Goal: Transaction & Acquisition: Purchase product/service

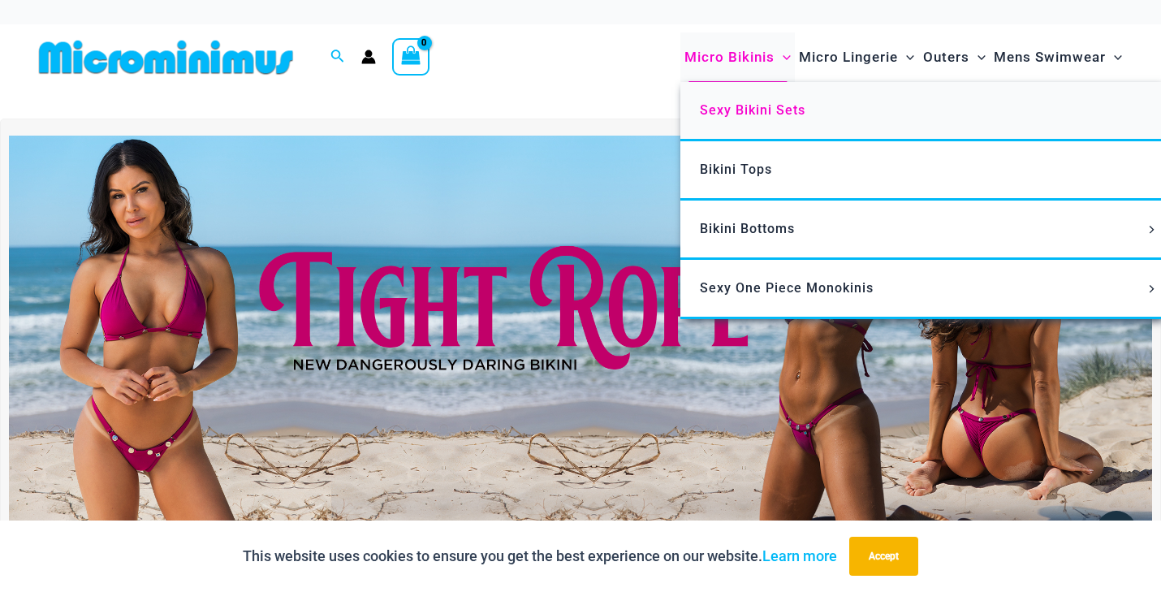
click at [773, 111] on span "Sexy Bikini Sets" at bounding box center [753, 109] width 106 height 15
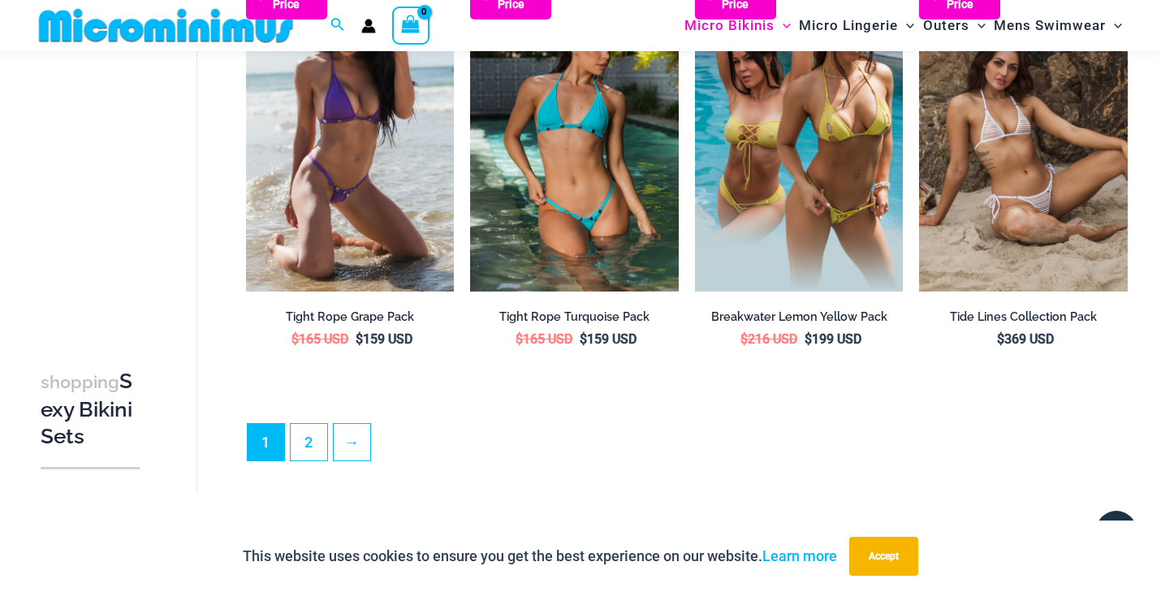
scroll to position [3205, 0]
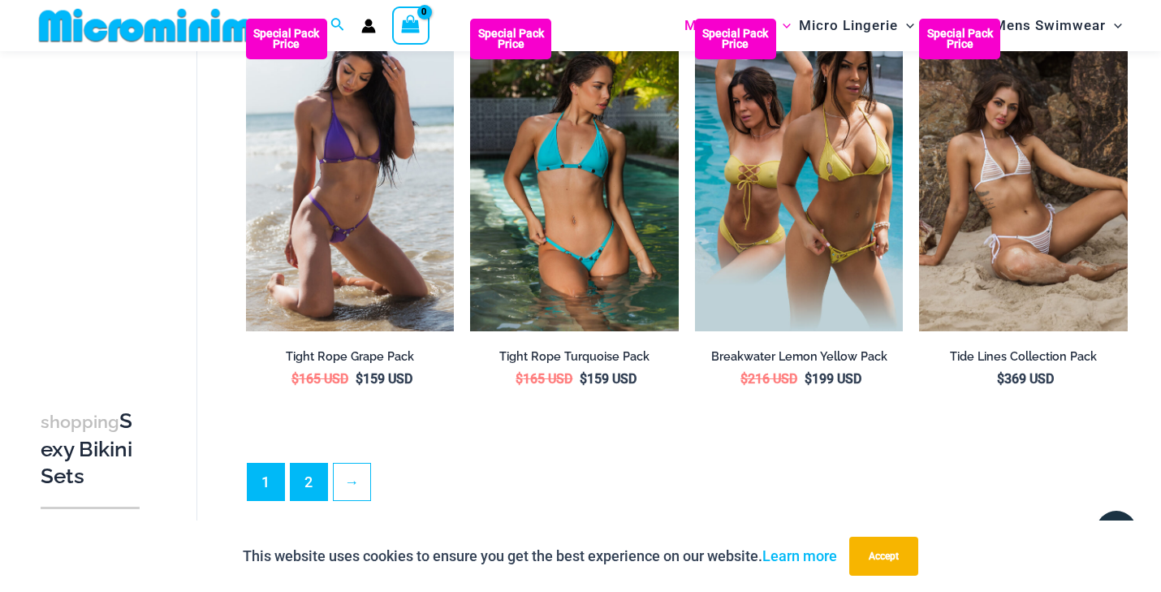
click at [295, 464] on link "2" at bounding box center [309, 482] width 37 height 37
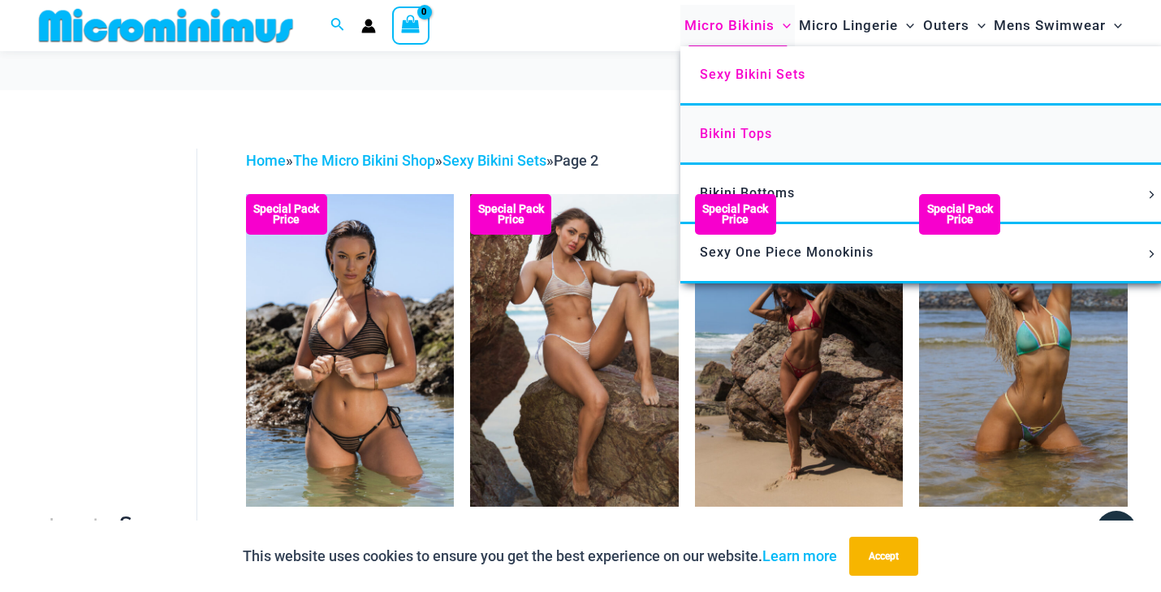
scroll to position [28, 0]
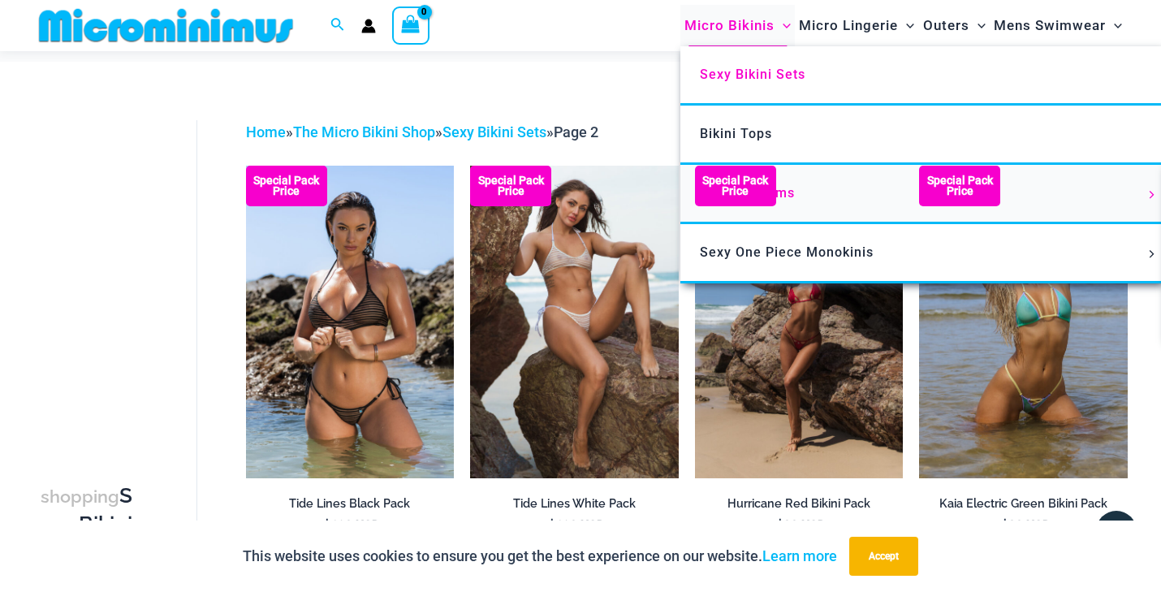
click at [799, 187] on link "Bikini Bottoms" at bounding box center [922, 194] width 483 height 59
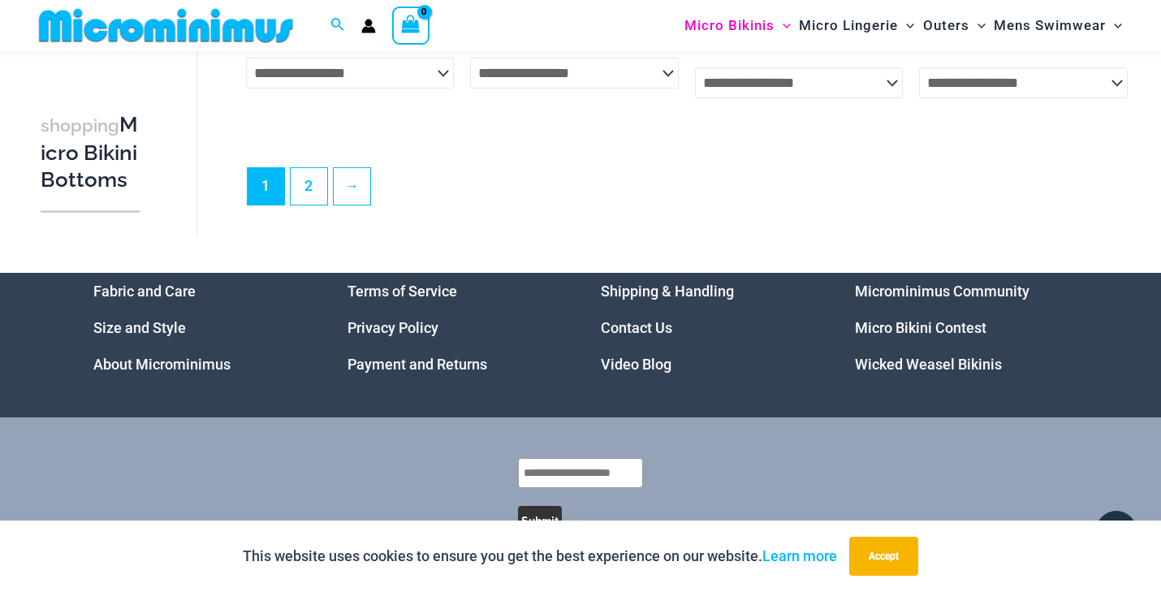
scroll to position [4557, 0]
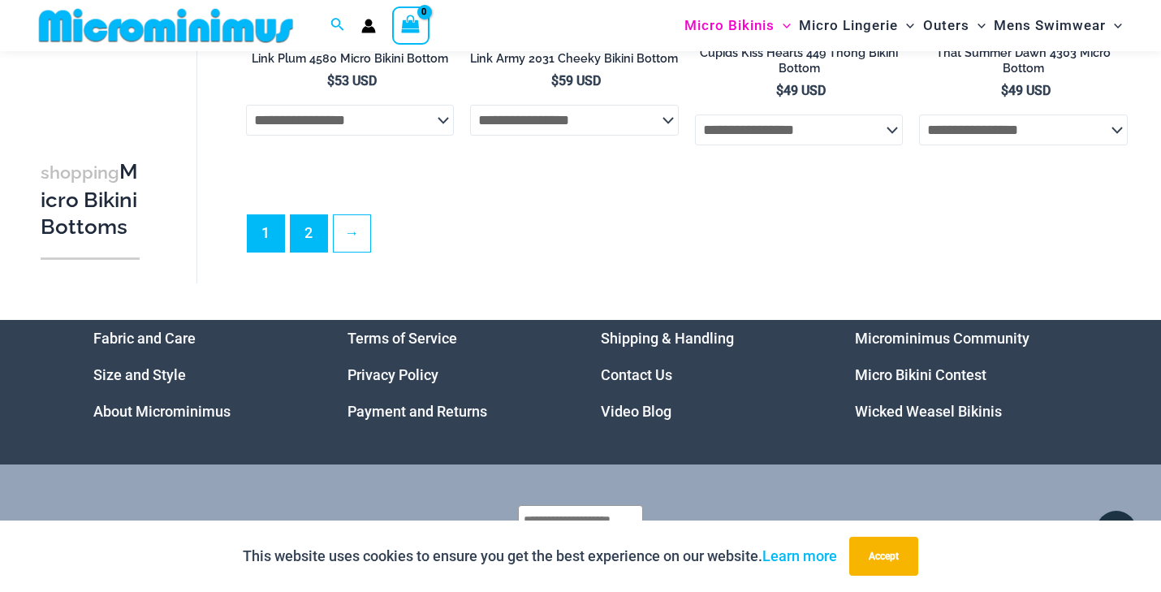
click at [311, 229] on link "2" at bounding box center [309, 233] width 37 height 37
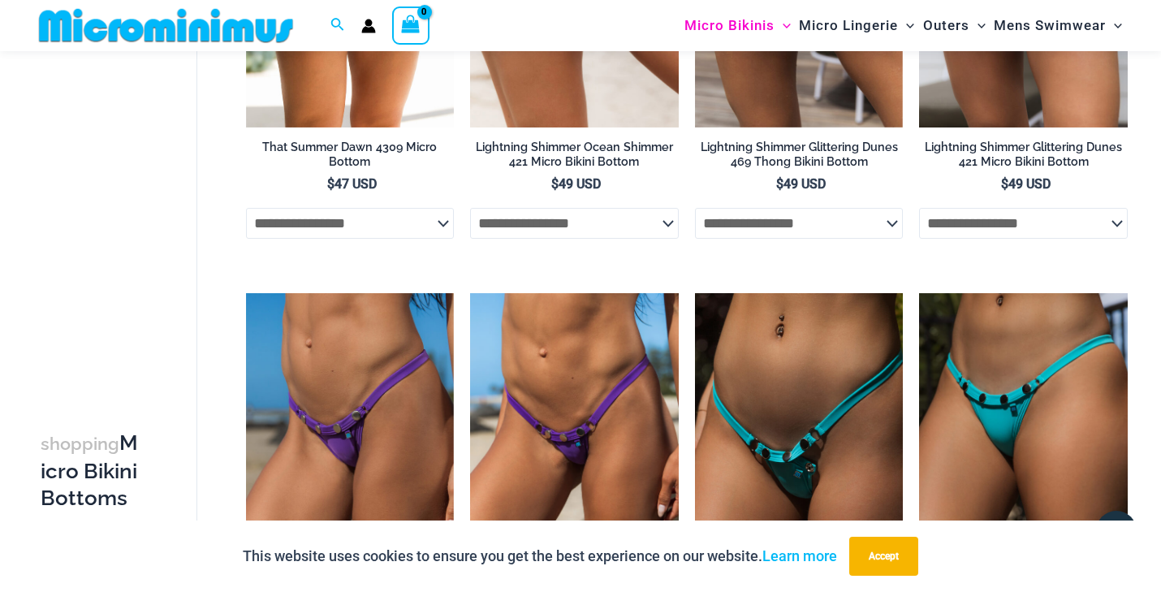
scroll to position [979, 0]
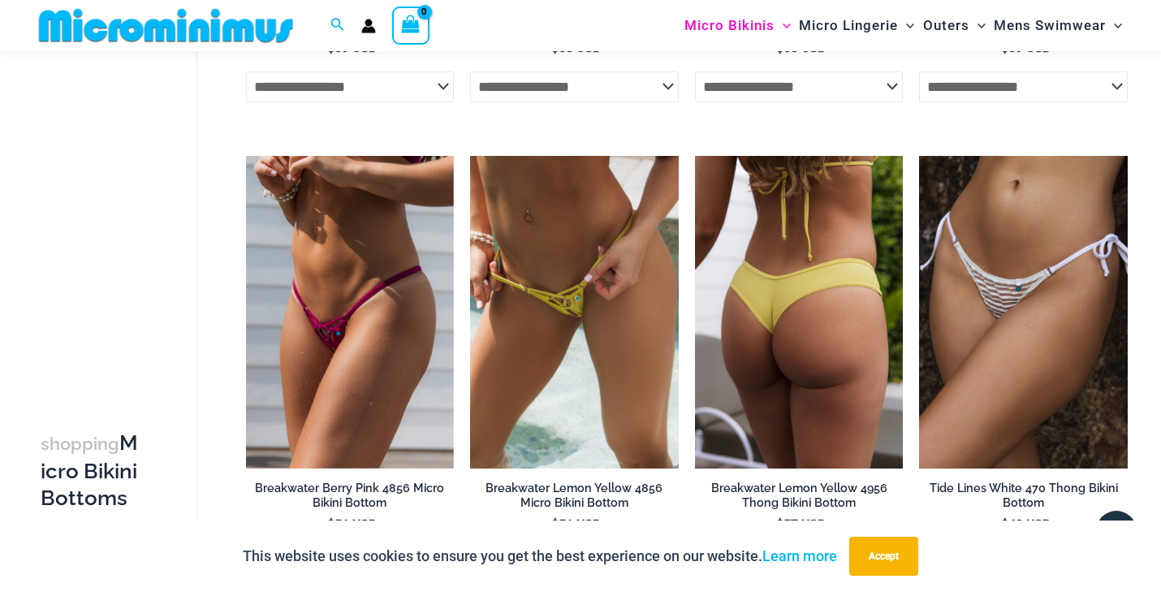
click at [816, 292] on img at bounding box center [799, 312] width 209 height 313
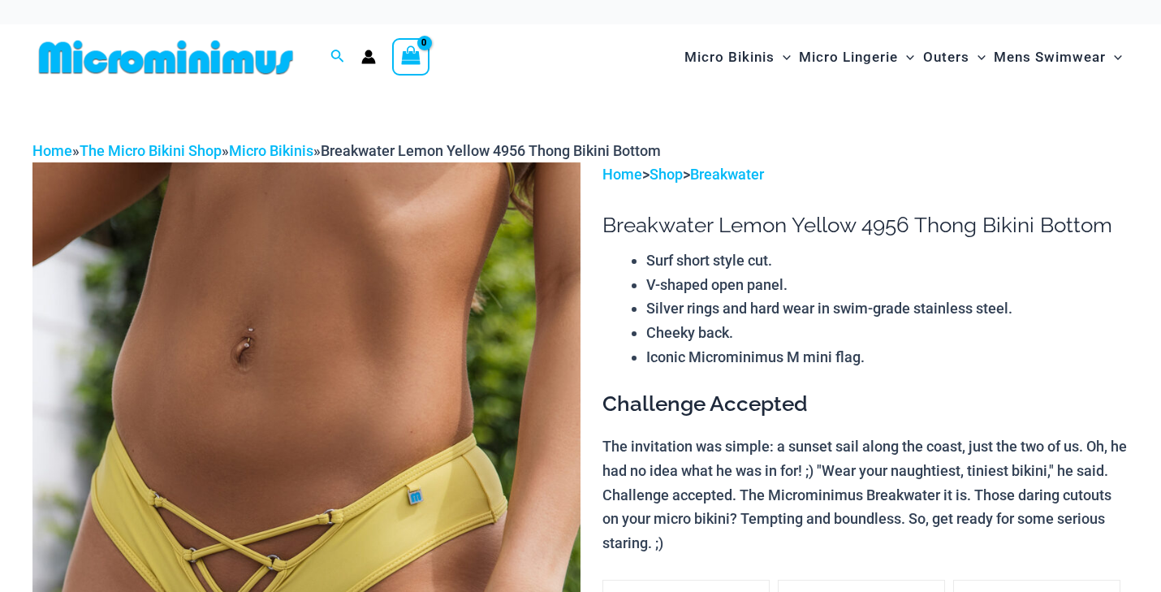
scroll to position [226, 0]
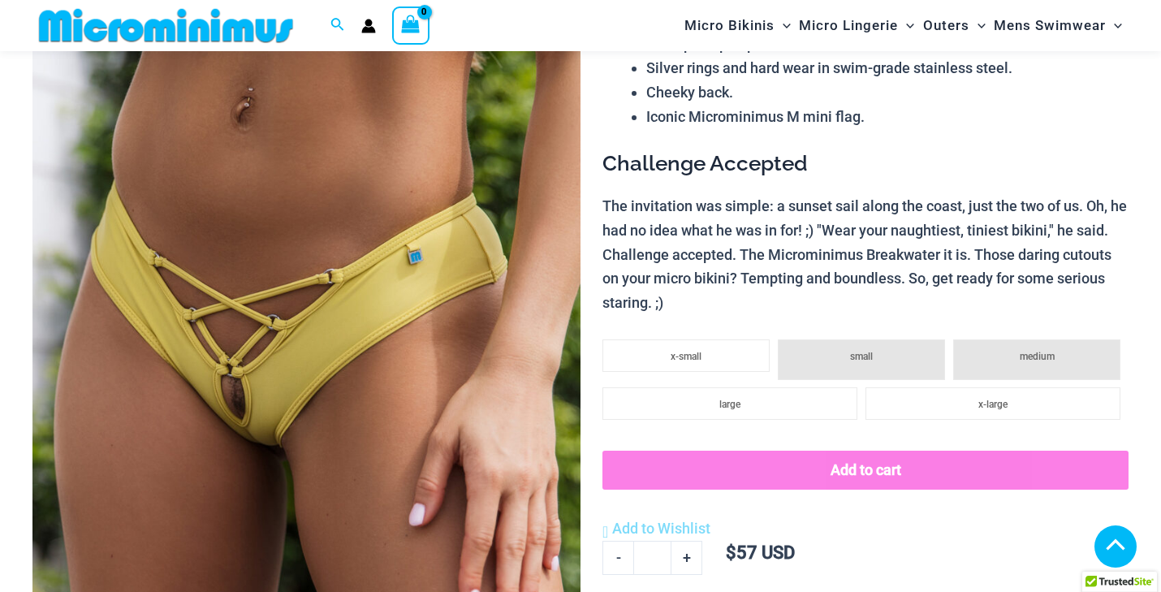
click at [252, 362] on img at bounding box center [306, 333] width 548 height 823
